Goal: Information Seeking & Learning: Learn about a topic

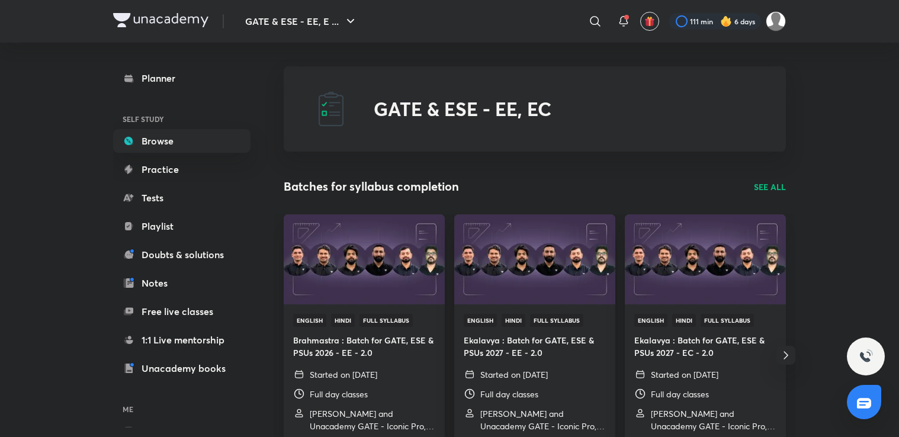
click at [564, 193] on div "Batches for syllabus completion SEE ALL" at bounding box center [535, 187] width 502 height 18
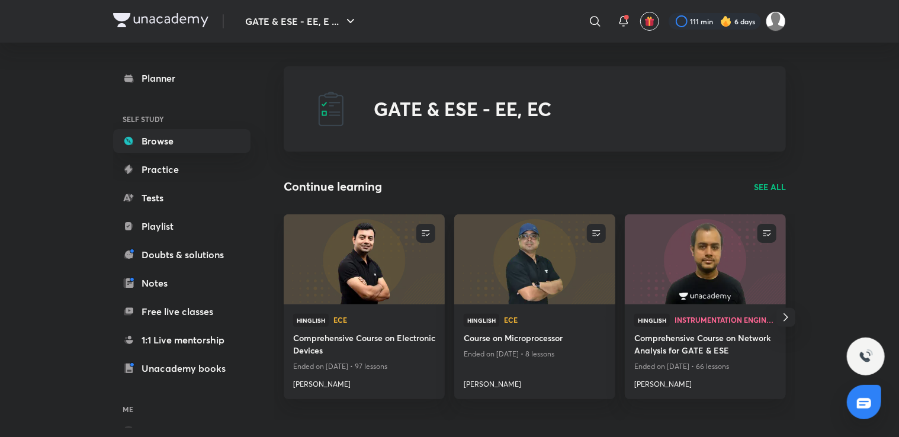
drag, startPoint x: 564, startPoint y: 193, endPoint x: 521, endPoint y: 193, distance: 42.7
click at [521, 193] on div "Continue learning SEE ALL" at bounding box center [535, 187] width 502 height 18
click at [357, 340] on h4 "Comprehensive Course on Electronic Devices" at bounding box center [364, 345] width 142 height 27
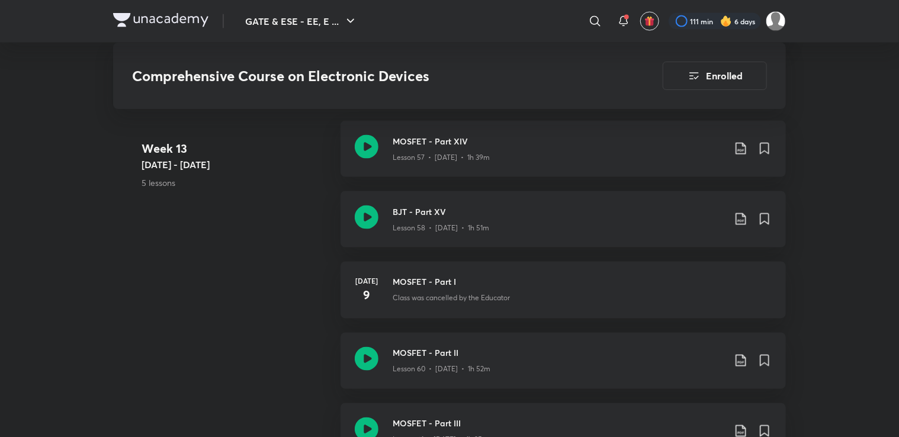
scroll to position [5378, 0]
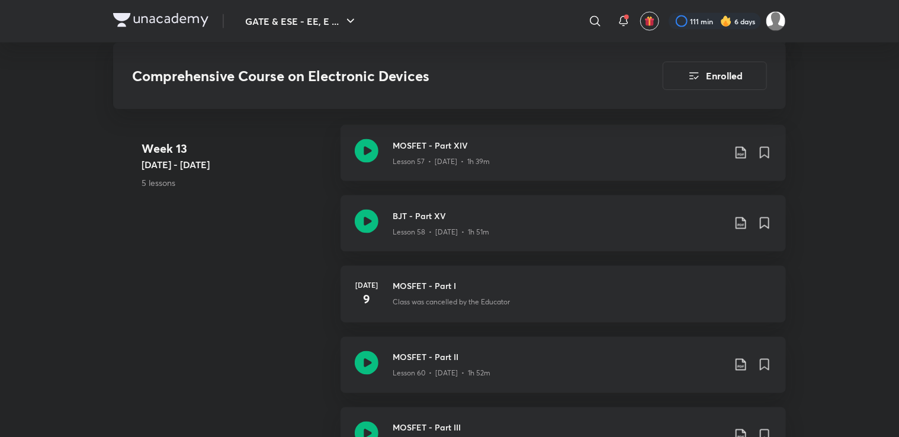
scroll to position [5375, 0]
click at [372, 220] on icon at bounding box center [367, 222] width 24 height 24
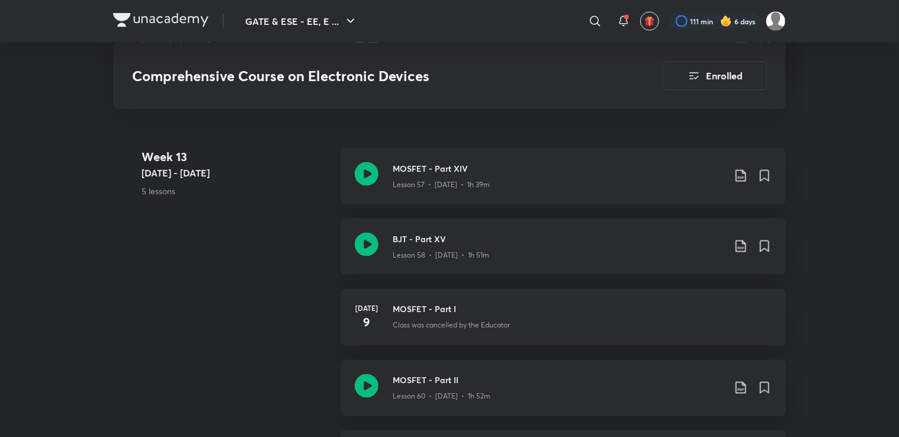
scroll to position [5351, 0]
